Goal: Task Accomplishment & Management: Manage account settings

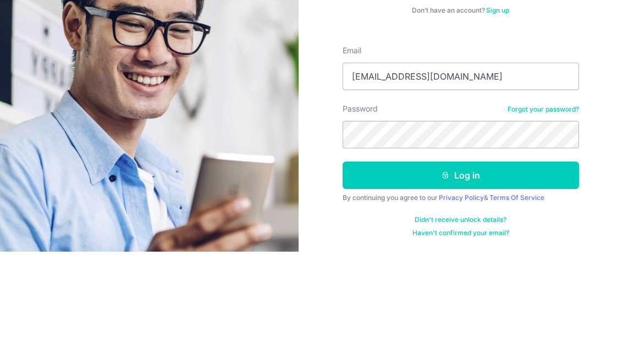
scroll to position [35, 0]
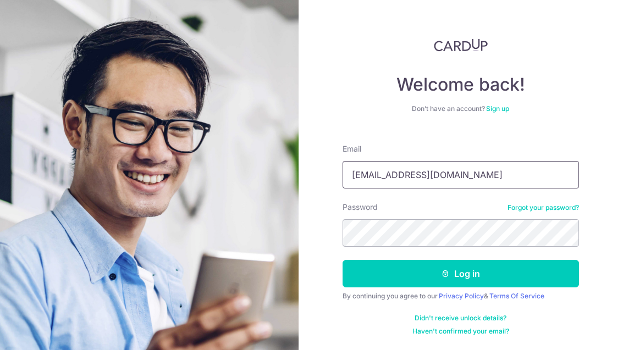
type input "aha482@yahoo.com"
click at [483, 260] on button "Log in" at bounding box center [460, 273] width 236 height 27
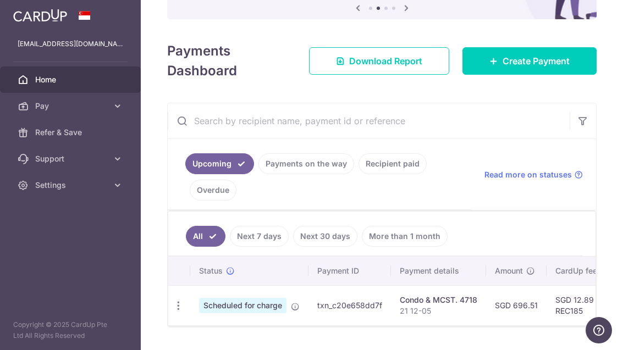
click at [308, 306] on td "txn_c20e658dd7f" at bounding box center [349, 305] width 82 height 40
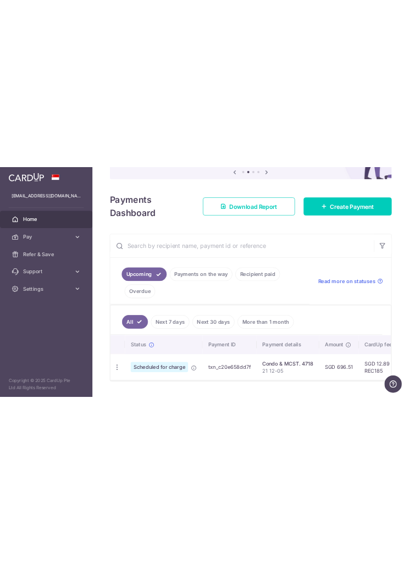
scroll to position [121, 0]
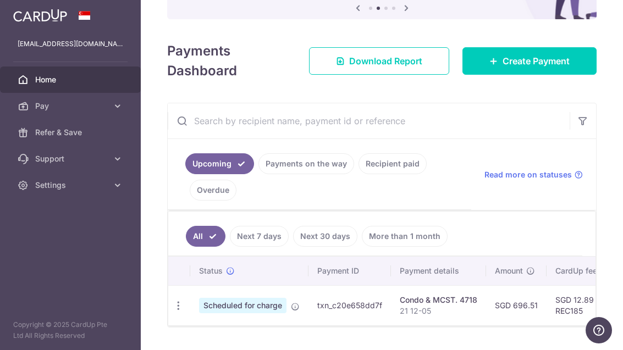
click at [400, 304] on div "Condo & MCST. 4718" at bounding box center [438, 300] width 77 height 11
click at [173, 307] on icon "button" at bounding box center [179, 306] width 12 height 12
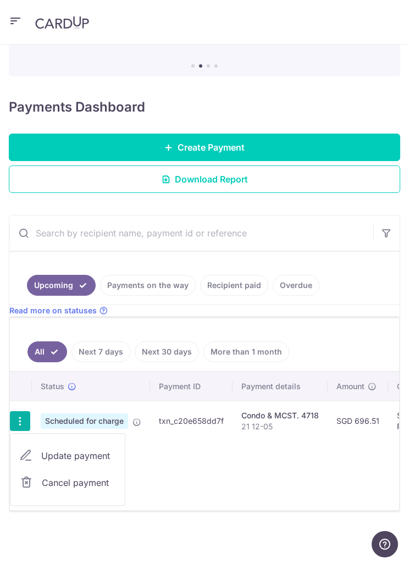
scroll to position [67, 0]
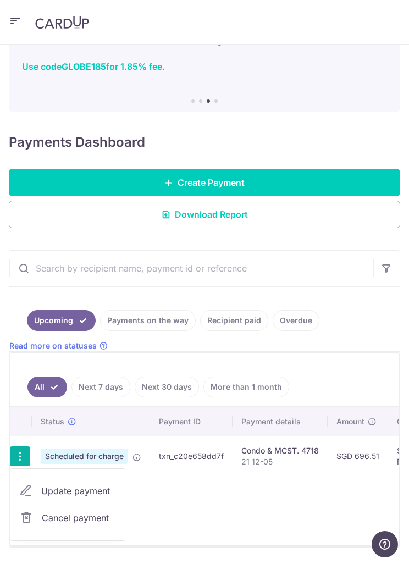
click at [86, 350] on link "Update payment" at bounding box center [67, 491] width 114 height 26
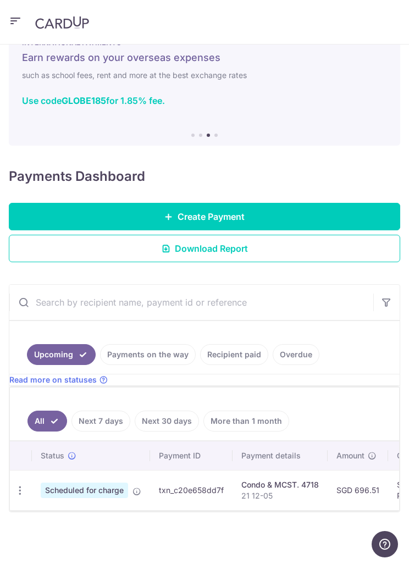
scroll to position [0, 0]
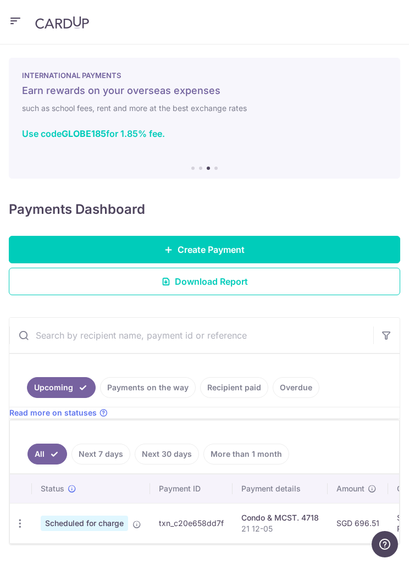
radio input "true"
type input "696.51"
type input "[DATE]"
type input "21 12-05"
type input "REC185"
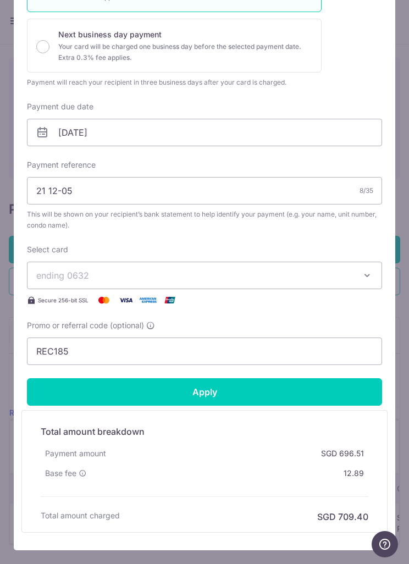
scroll to position [163, 0]
click at [370, 276] on icon "button" at bounding box center [367, 275] width 11 height 11
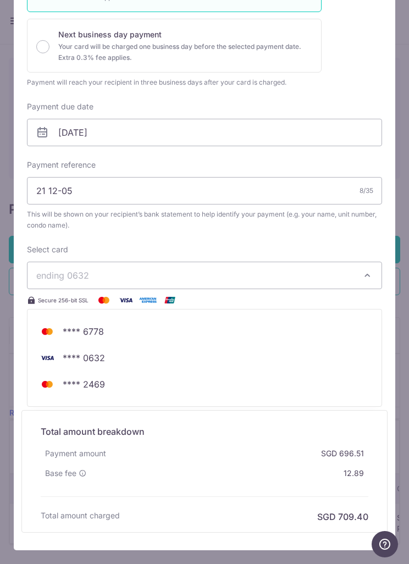
click at [364, 272] on div at bounding box center [204, 200] width 383 height 701
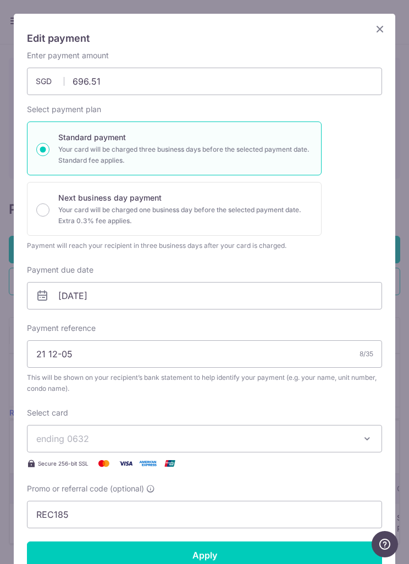
scroll to position [0, 0]
click at [376, 26] on icon "Close" at bounding box center [379, 29] width 13 height 14
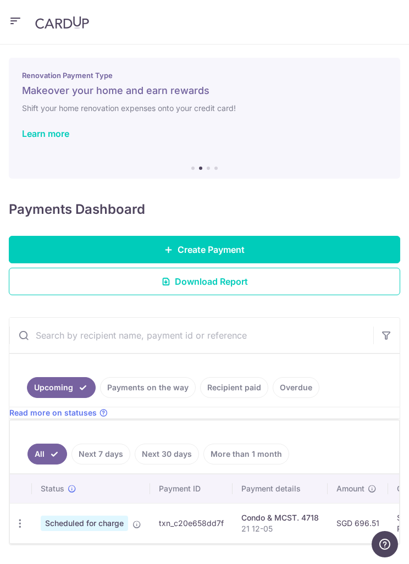
click at [20, 20] on icon "button" at bounding box center [15, 21] width 13 height 14
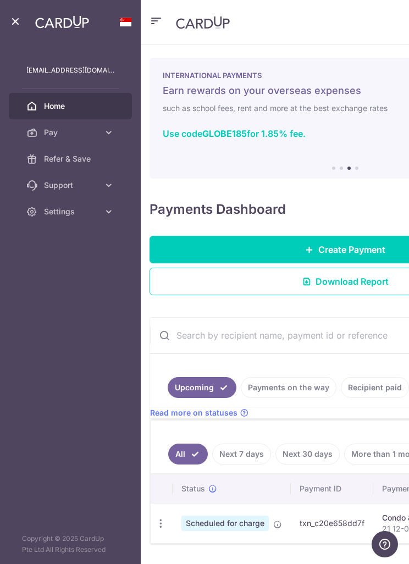
click at [98, 212] on span "Settings" at bounding box center [71, 211] width 55 height 11
click at [64, 265] on span "Logout" at bounding box center [79, 264] width 70 height 11
